Goal: Book appointment/travel/reservation

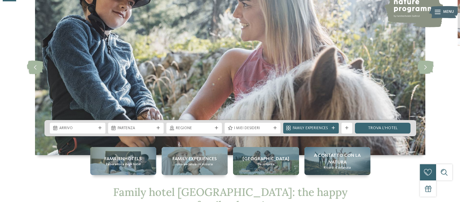
scroll to position [67, 0]
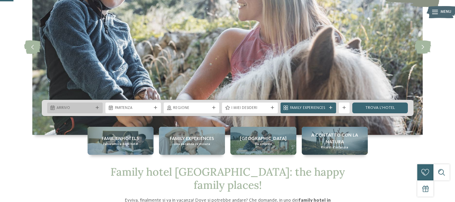
click at [88, 106] on span "Arrivo" at bounding box center [75, 107] width 37 height 5
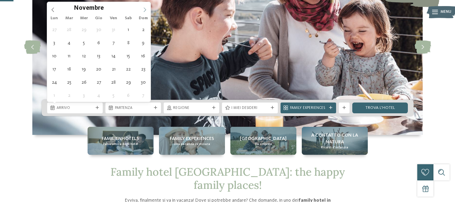
click at [145, 8] on icon at bounding box center [145, 9] width 2 height 4
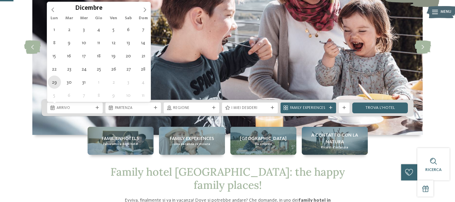
type div "[DATE]"
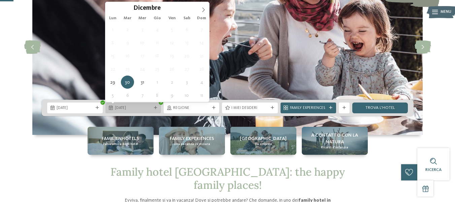
click at [132, 109] on span "[DATE]" at bounding box center [133, 107] width 37 height 5
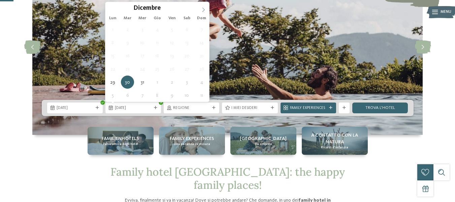
type input "****"
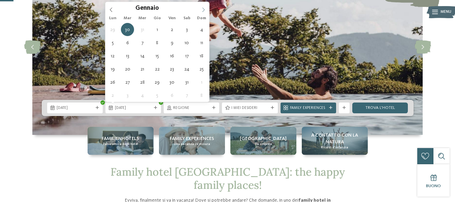
click at [205, 10] on icon at bounding box center [203, 9] width 5 height 5
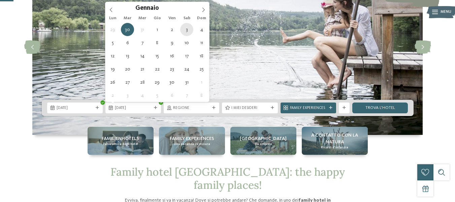
type div "[DATE]"
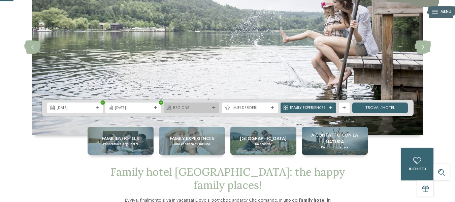
click at [192, 110] on span "Regione" at bounding box center [191, 107] width 37 height 5
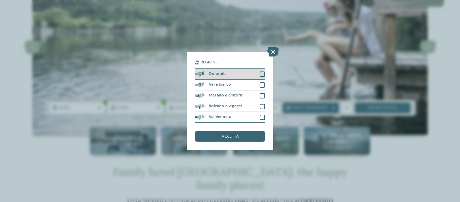
click at [263, 73] on div at bounding box center [262, 73] width 5 height 5
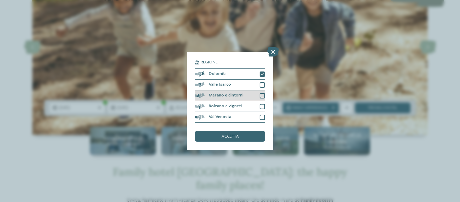
click at [263, 92] on div "Merano e dintorni" at bounding box center [230, 95] width 70 height 11
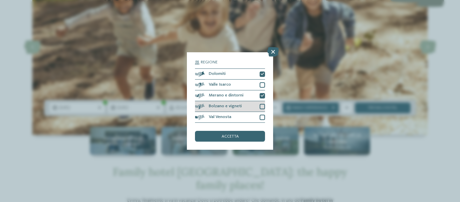
click at [264, 105] on div at bounding box center [262, 106] width 5 height 5
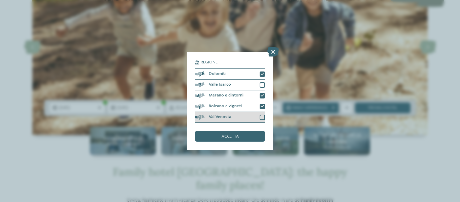
click at [264, 116] on div at bounding box center [262, 116] width 5 height 5
click at [248, 135] on div "accetta" at bounding box center [230, 136] width 70 height 11
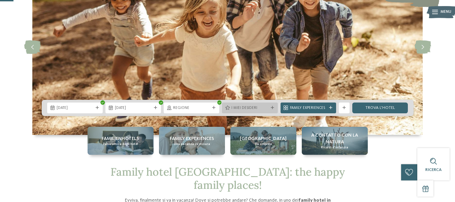
click at [251, 109] on span "I miei desideri" at bounding box center [249, 107] width 37 height 5
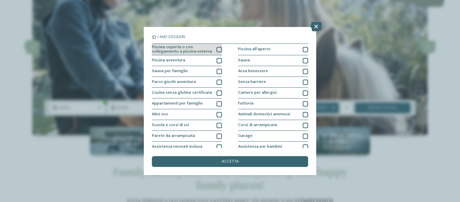
click at [216, 49] on div at bounding box center [218, 49] width 5 height 5
click at [217, 59] on div at bounding box center [218, 60] width 5 height 5
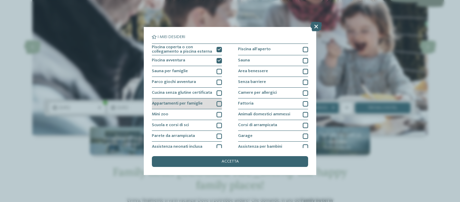
click at [218, 104] on div at bounding box center [218, 103] width 5 height 5
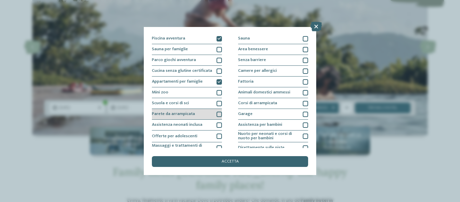
scroll to position [34, 0]
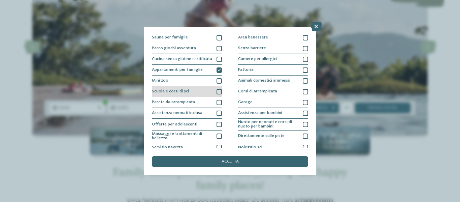
click at [217, 92] on div at bounding box center [218, 91] width 5 height 5
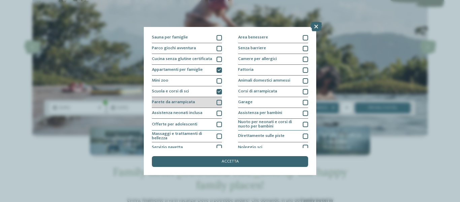
click at [217, 102] on div at bounding box center [218, 102] width 5 height 5
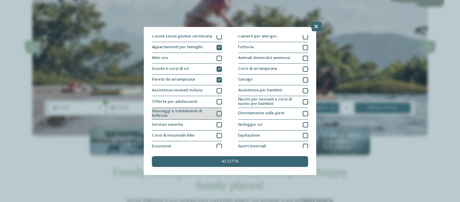
scroll to position [67, 0]
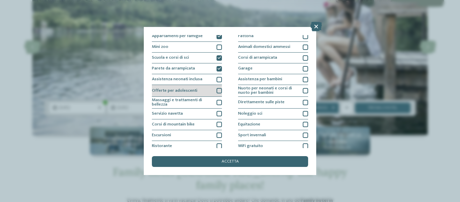
click at [216, 90] on div at bounding box center [218, 90] width 5 height 5
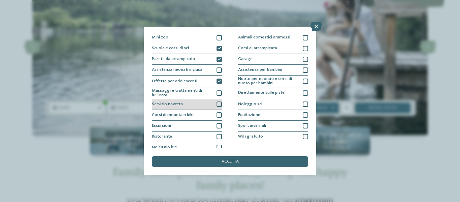
scroll to position [82, 0]
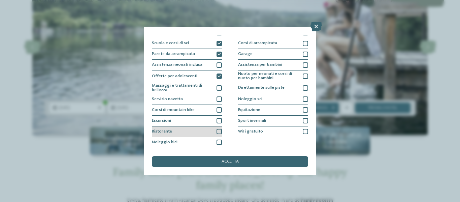
click at [218, 130] on div at bounding box center [218, 131] width 5 height 5
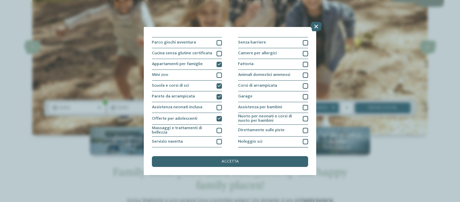
scroll to position [0, 0]
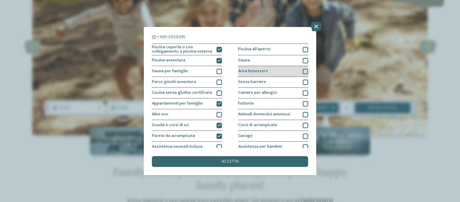
click at [296, 71] on div "Area benessere" at bounding box center [273, 71] width 70 height 11
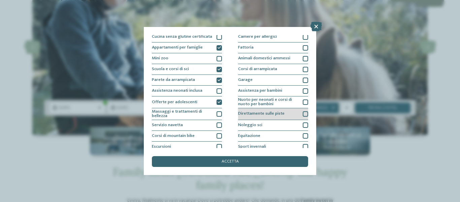
scroll to position [67, 0]
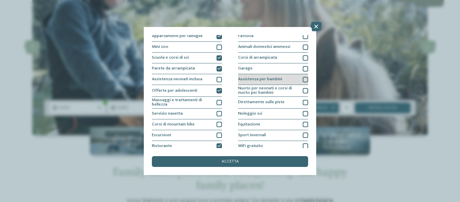
click at [298, 81] on div "Assistenza per bambini" at bounding box center [273, 79] width 70 height 11
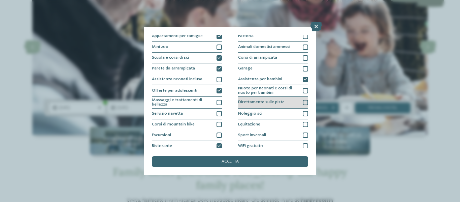
click at [293, 103] on div "Direttamente sulle piste" at bounding box center [273, 103] width 70 height 12
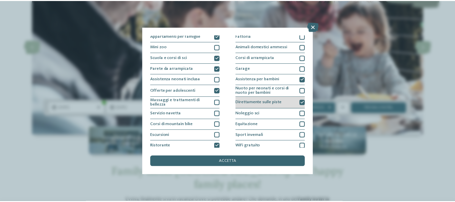
scroll to position [82, 0]
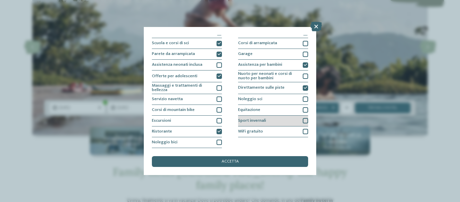
click at [289, 118] on div "Sport invernali" at bounding box center [273, 120] width 70 height 11
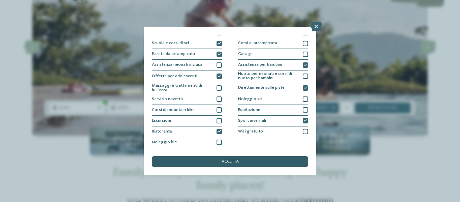
click at [253, 159] on div "accetta" at bounding box center [230, 161] width 156 height 11
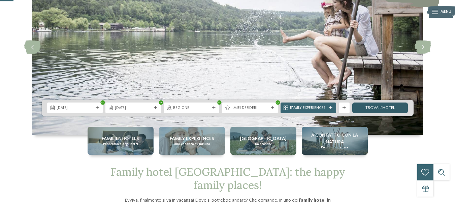
click at [363, 108] on link "trova l’hotel" at bounding box center [380, 107] width 56 height 11
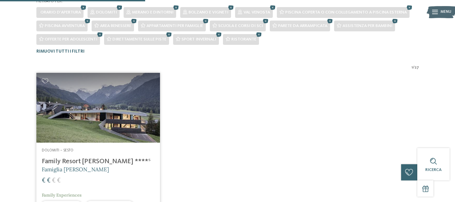
scroll to position [160, 0]
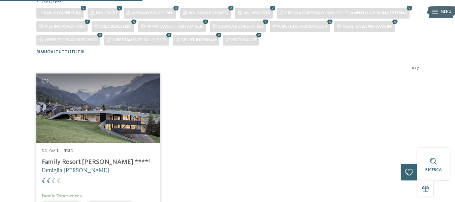
click at [86, 160] on h4 "Family Resort [PERSON_NAME] ****ˢ" at bounding box center [98, 162] width 113 height 8
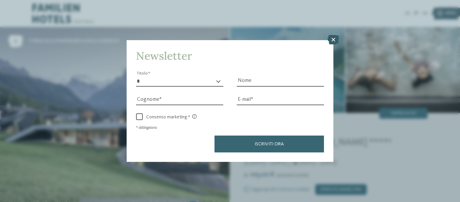
click at [333, 41] on icon at bounding box center [333, 39] width 11 height 9
